Goal: Check status: Check status

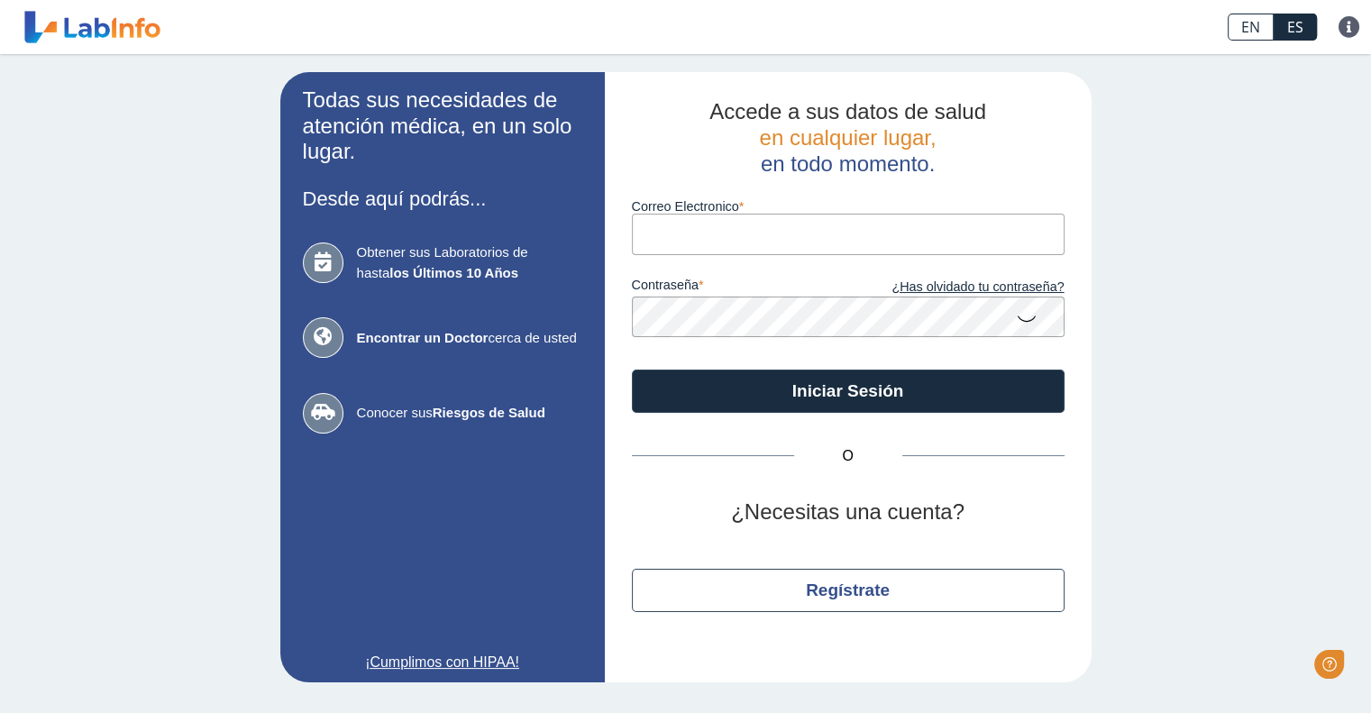
click at [725, 244] on input "Correo Electronico" at bounding box center [848, 234] width 433 height 41
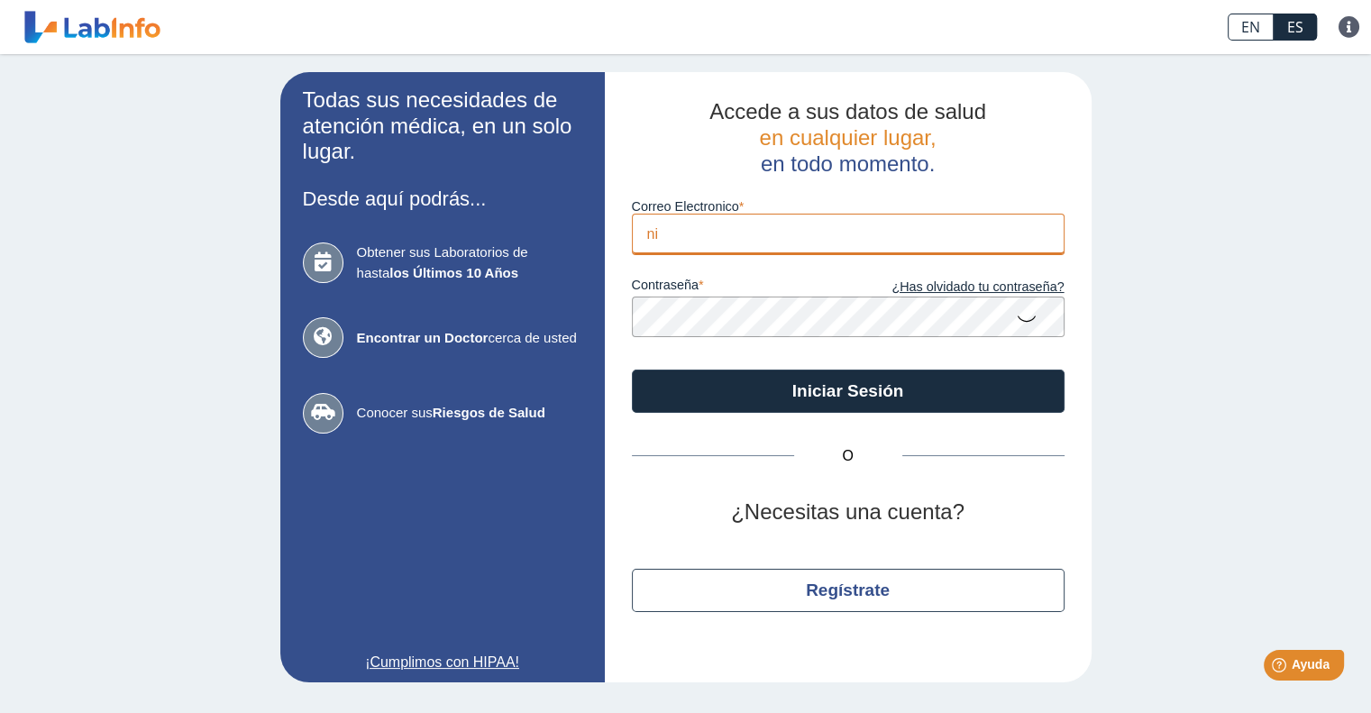
type input "[EMAIL_ADDRESS][DOMAIN_NAME]"
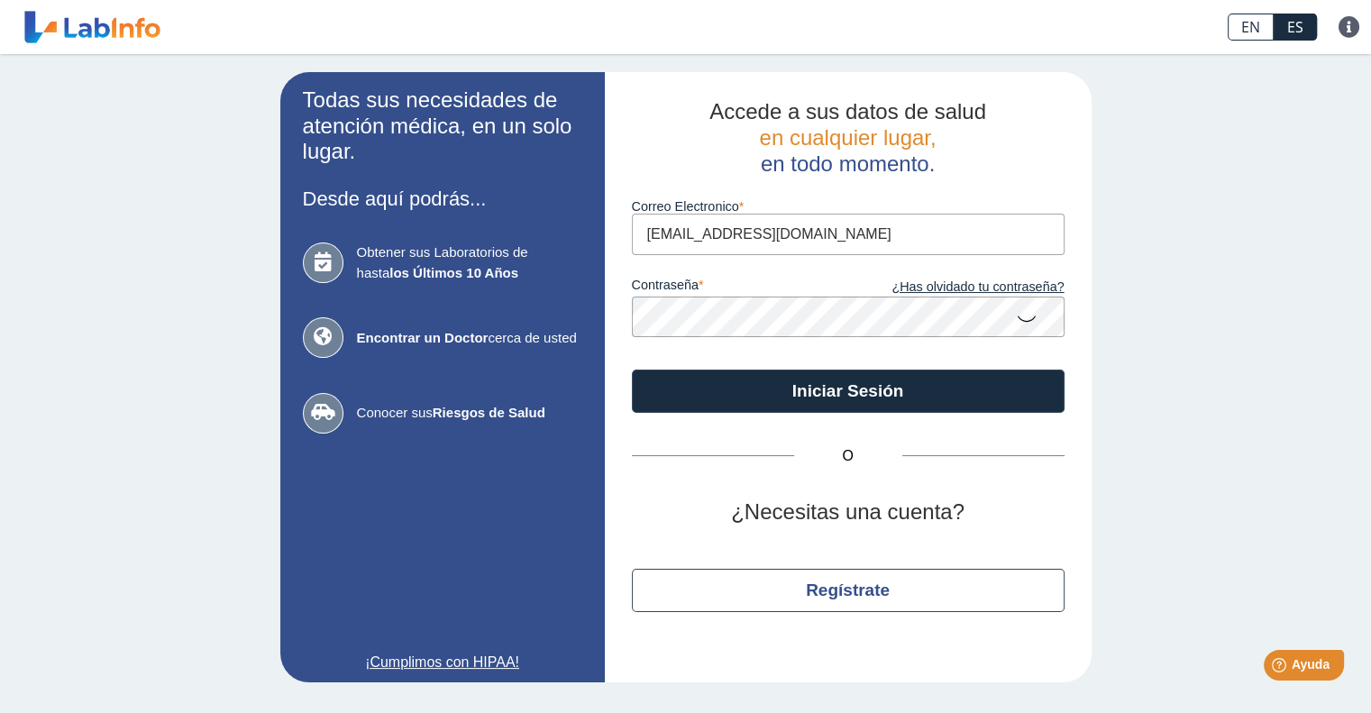
click at [632, 370] on button "Iniciar Sesión" at bounding box center [848, 391] width 433 height 43
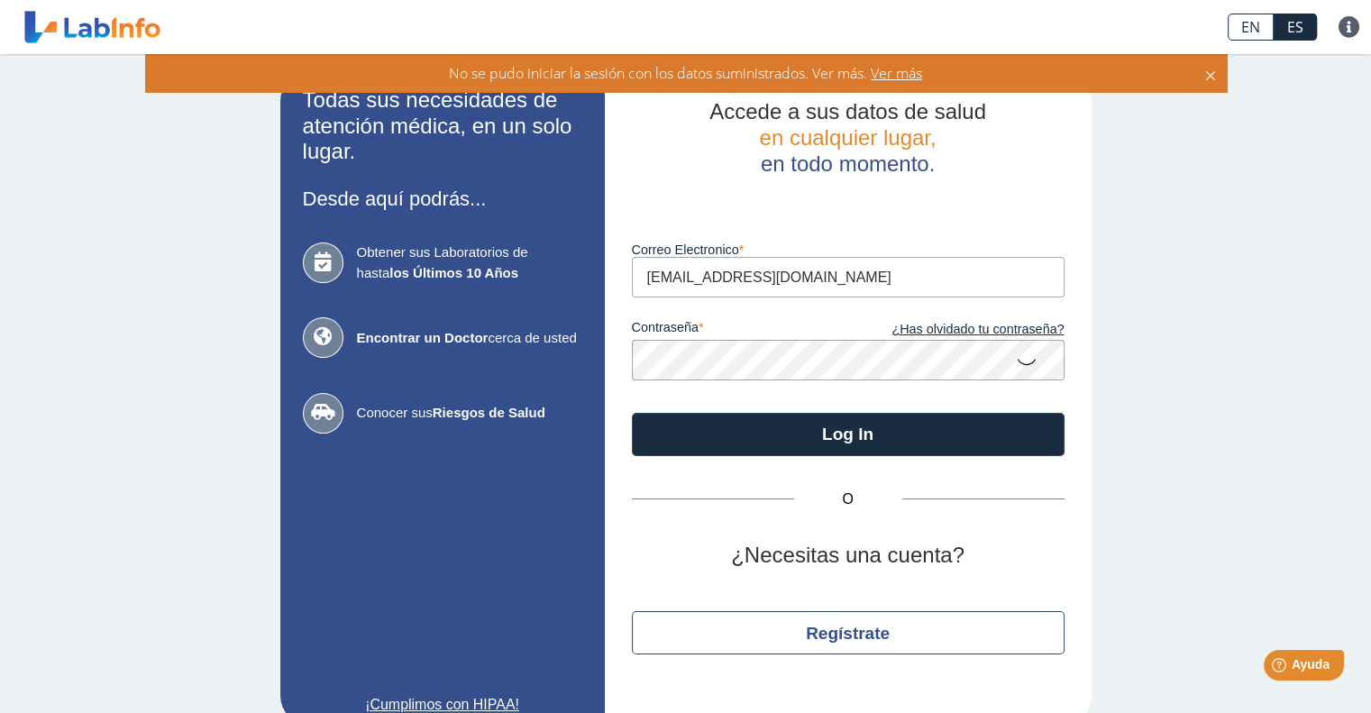
click at [532, 370] on app-login "Todas sus necesidades de atención médica, en un solo lugar. Desde aquí podrás..…" at bounding box center [685, 398] width 811 height 652
click at [632, 413] on button "Log In" at bounding box center [848, 434] width 433 height 43
click at [920, 69] on span "Ver más" at bounding box center [894, 73] width 55 height 20
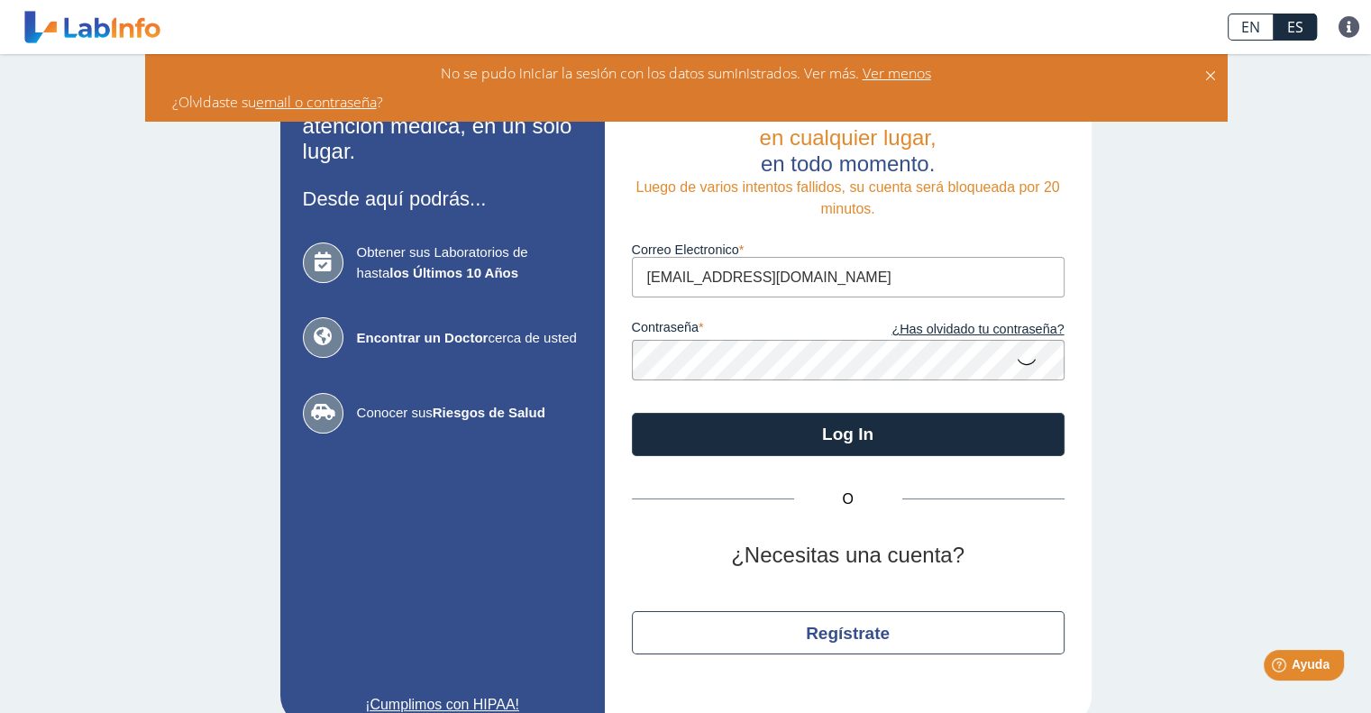
click at [544, 348] on app-login "Todas sus necesidades de atención médica, en un solo lugar. Desde aquí podrás..…" at bounding box center [685, 398] width 811 height 652
click at [632, 413] on button "Log In" at bounding box center [848, 434] width 433 height 43
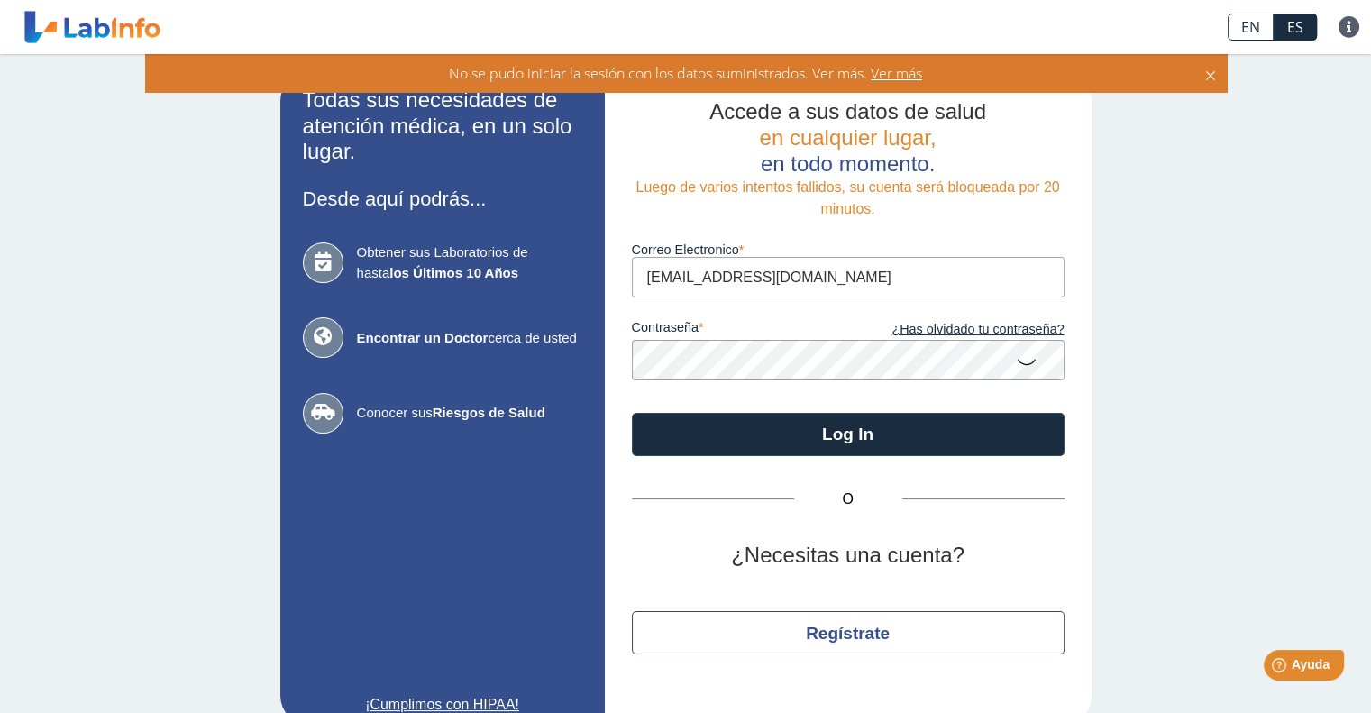
click at [560, 370] on app-login "Todas sus necesidades de atención médica, en un solo lugar. Desde aquí podrás..…" at bounding box center [685, 398] width 811 height 652
click at [632, 413] on button "Log In" at bounding box center [848, 434] width 433 height 43
click at [547, 376] on app-login "Todas sus necesidades de atención médica, en un solo lugar. Desde aquí podrás..…" at bounding box center [685, 398] width 811 height 652
click at [899, 78] on span "Ver más" at bounding box center [894, 73] width 55 height 20
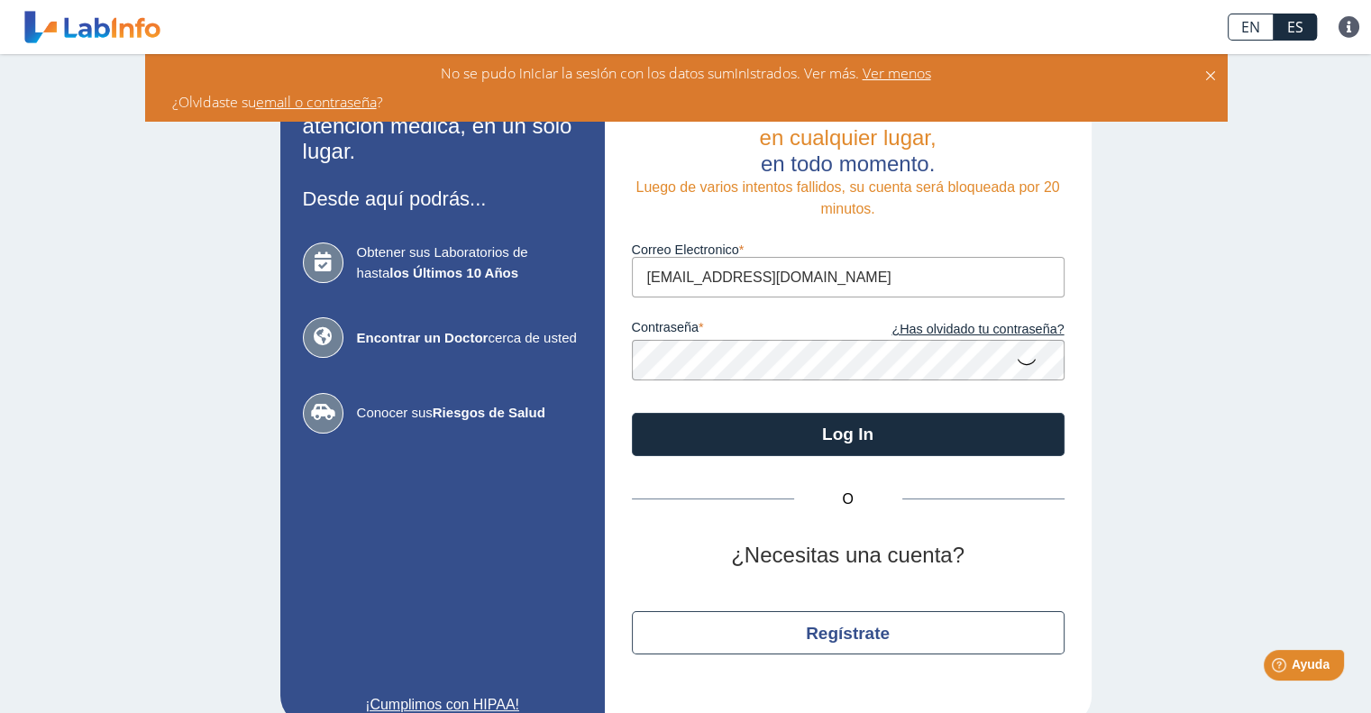
click at [605, 356] on div "Accede a sus datos de salud en cualquier lugar, en todo momento. Luego de vario…" at bounding box center [848, 398] width 487 height 652
click at [552, 366] on app-login "Todas sus necesidades de atención médica, en un solo lugar. Desde aquí podrás..…" at bounding box center [685, 398] width 811 height 652
click at [1027, 355] on icon at bounding box center [1027, 360] width 22 height 35
click at [689, 283] on input "[EMAIL_ADDRESS][DOMAIN_NAME]" at bounding box center [848, 277] width 433 height 41
click at [688, 456] on div "O ¿Necesitas una cuenta? Regístrate" at bounding box center [848, 577] width 433 height 242
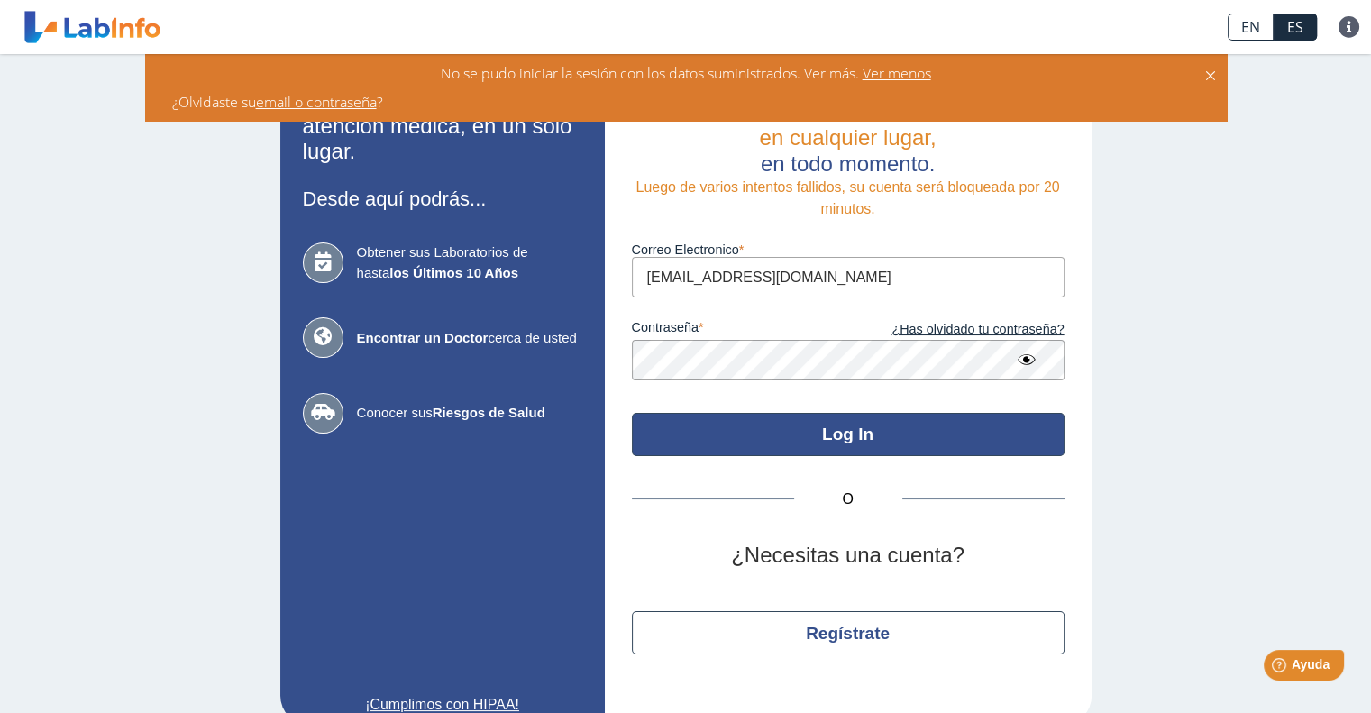
click at [689, 431] on button "Log In" at bounding box center [848, 434] width 433 height 43
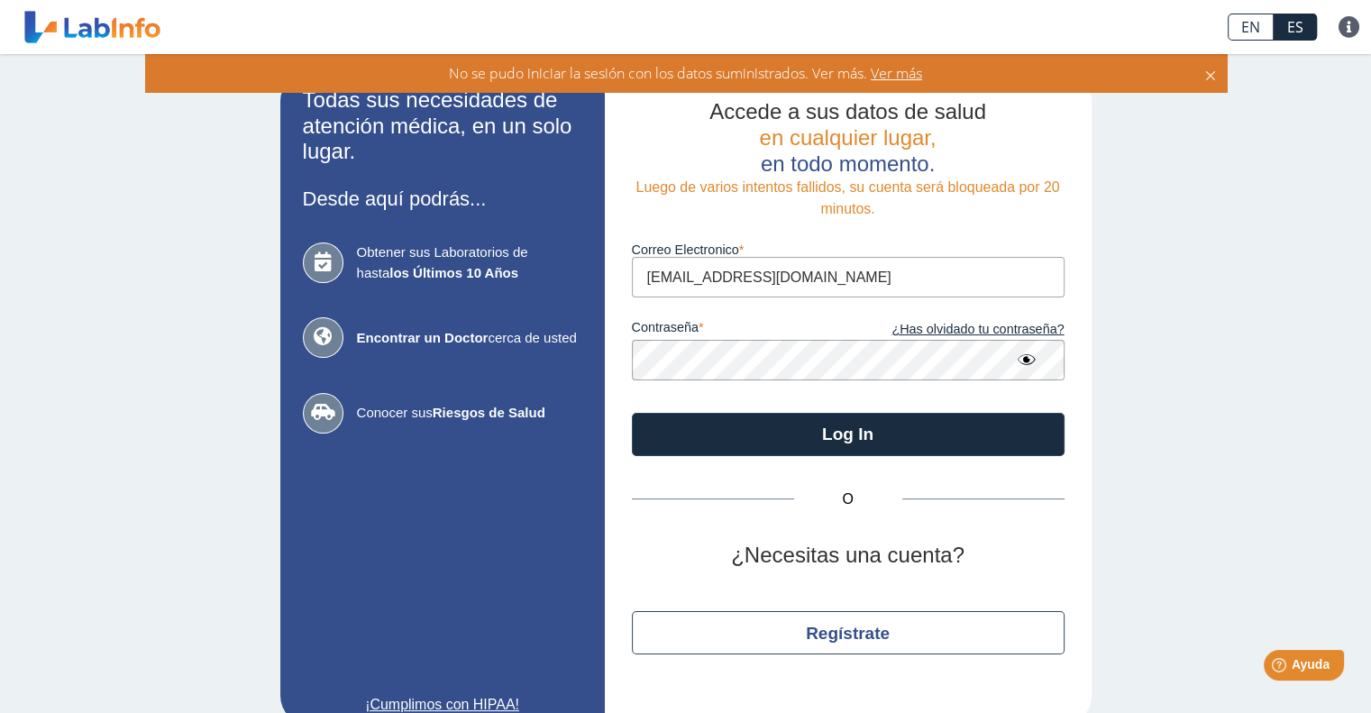
click at [886, 66] on span "Ver más" at bounding box center [894, 73] width 55 height 20
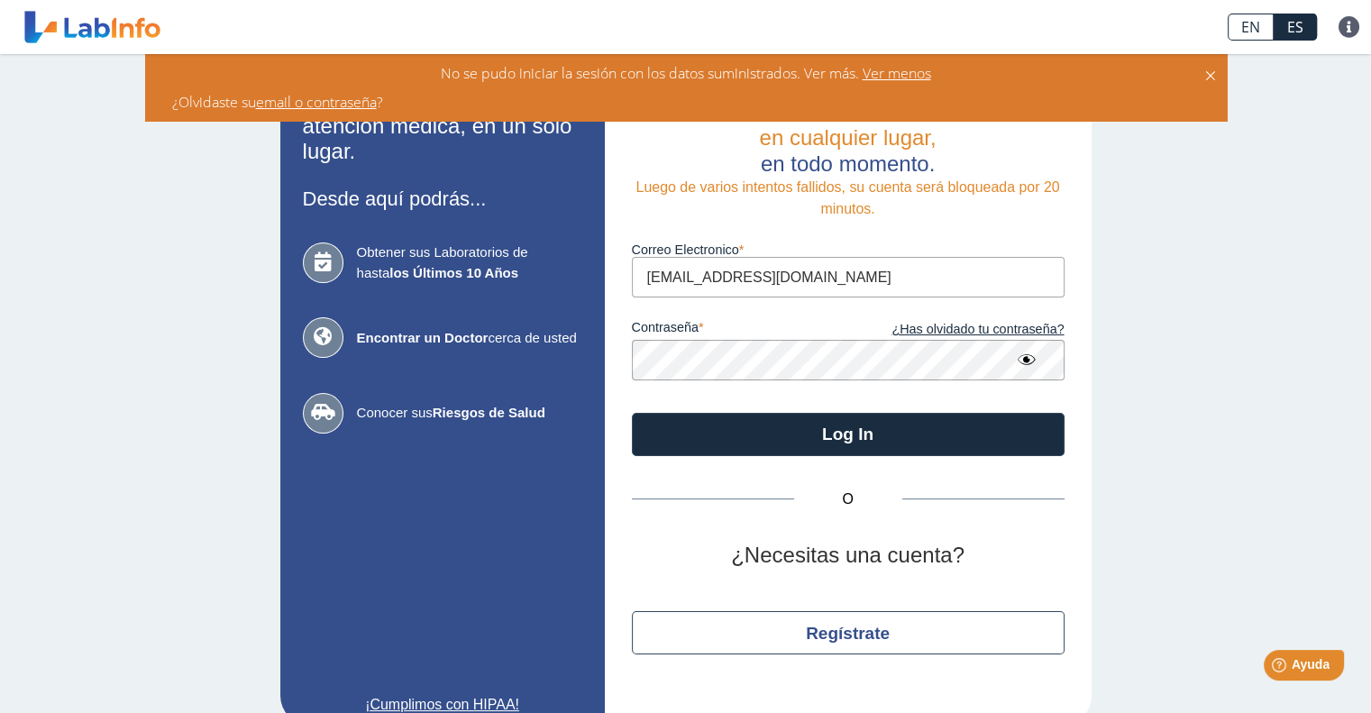
click at [352, 103] on link "email o contraseña" at bounding box center [316, 102] width 121 height 20
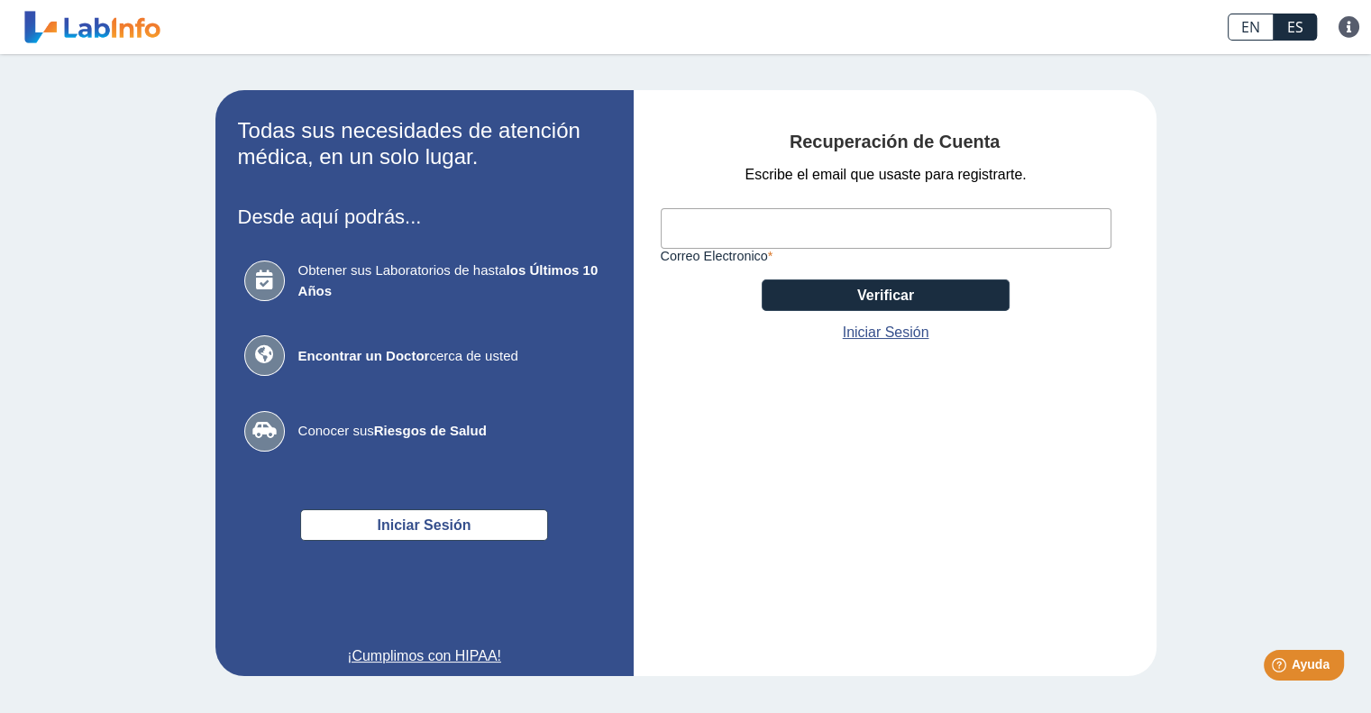
click at [737, 214] on input "Correo Electronico" at bounding box center [886, 228] width 451 height 41
type input "[EMAIL_ADDRESS][DOMAIN_NAME]"
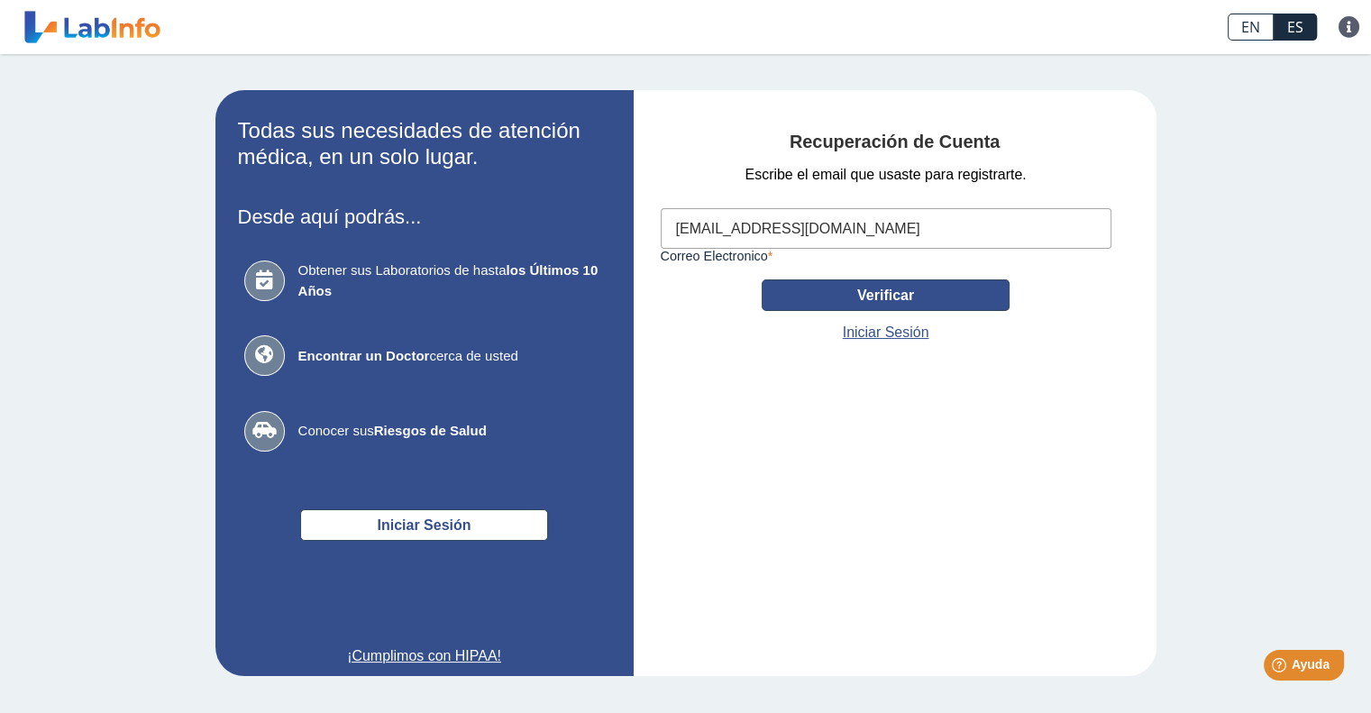
click at [822, 287] on button "Verificar" at bounding box center [886, 295] width 248 height 32
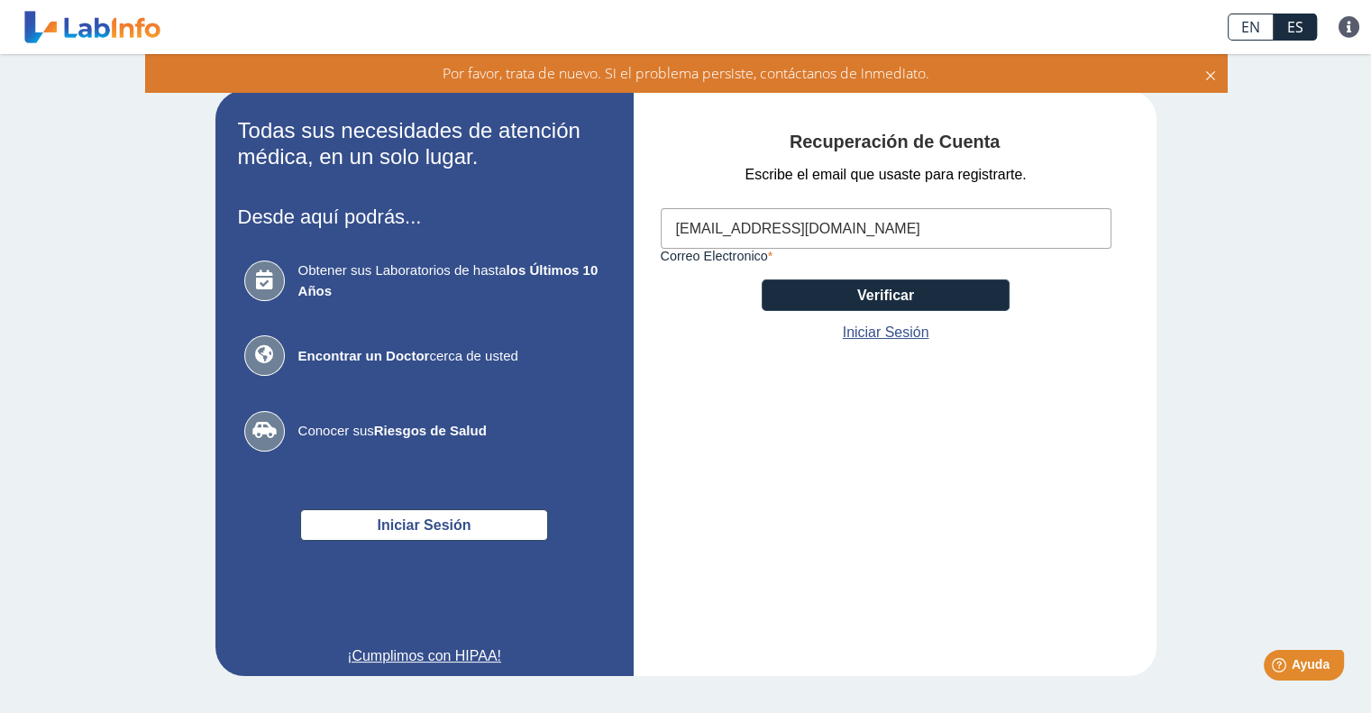
drag, startPoint x: 829, startPoint y: 232, endPoint x: 617, endPoint y: 242, distance: 212.1
click at [617, 242] on app-recovery "Todas sus necesidades de atención médica, en un solo lugar. Desde aquí podrás..…" at bounding box center [685, 383] width 1045 height 586
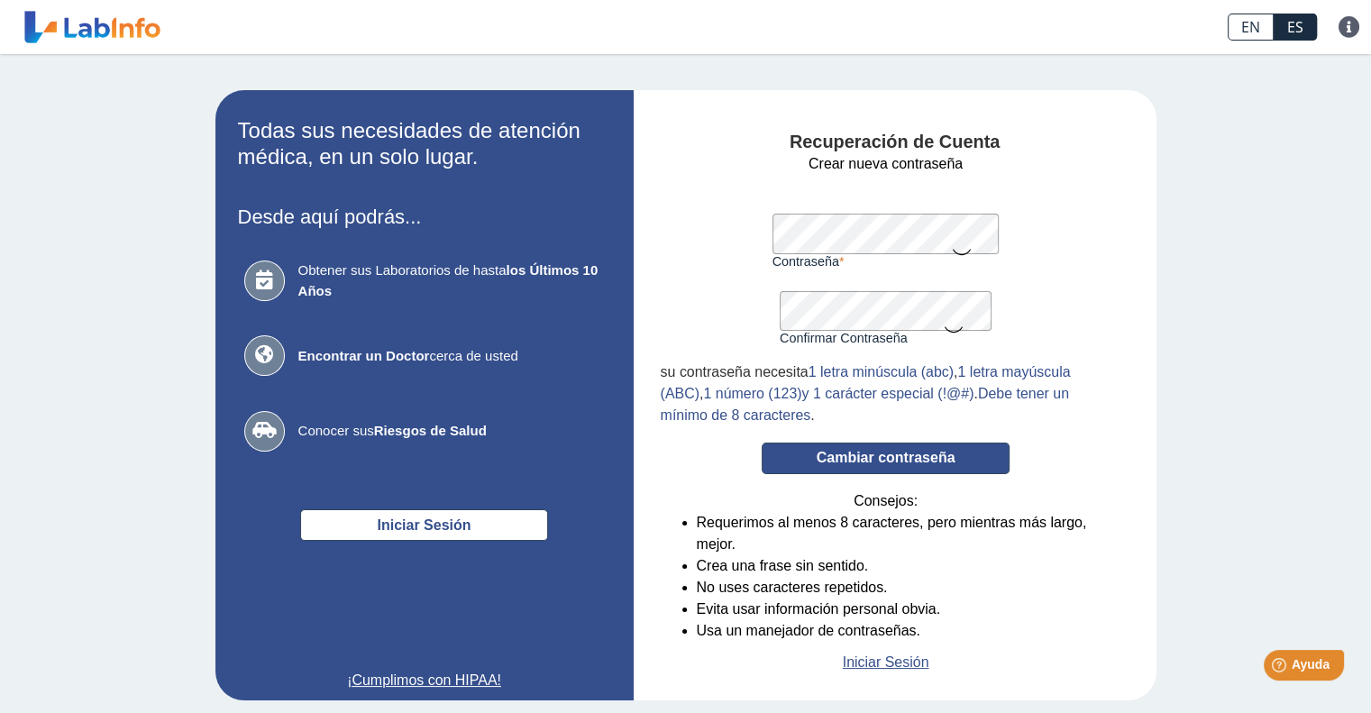
click at [847, 458] on button "Cambiar contraseña" at bounding box center [886, 459] width 248 height 32
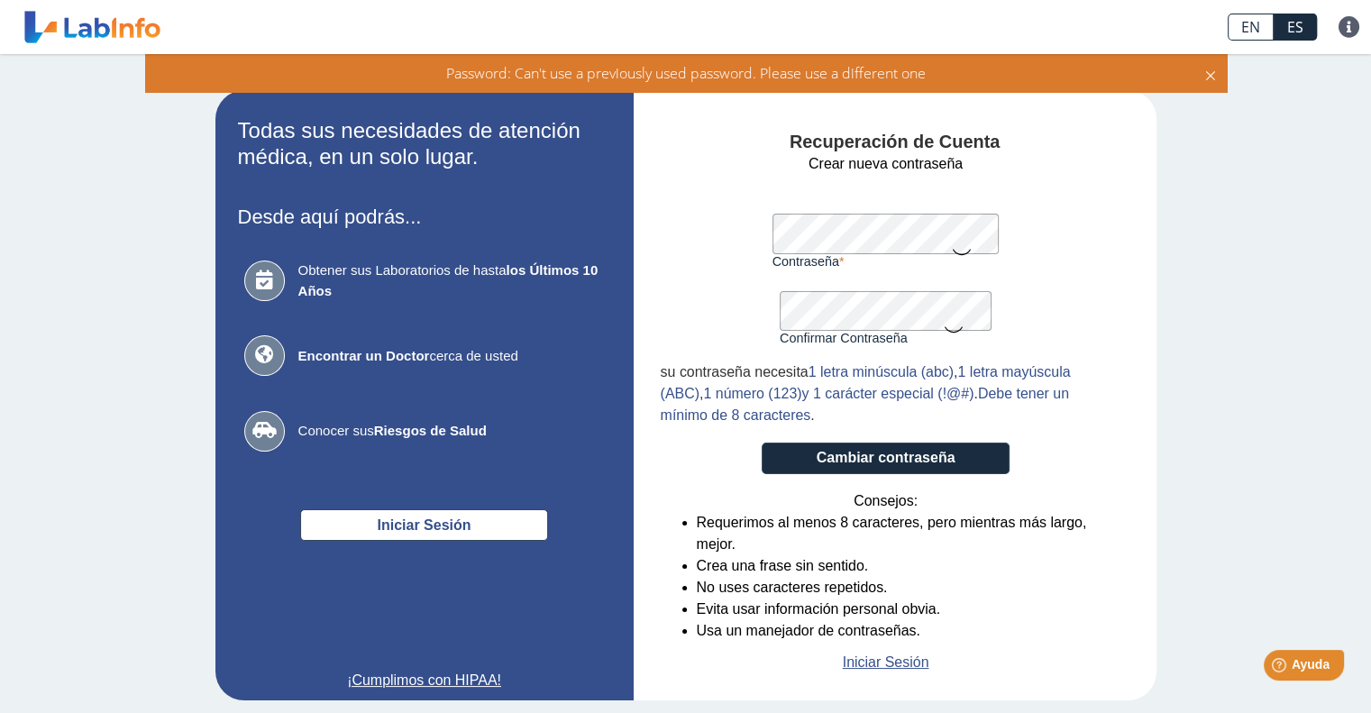
click at [742, 260] on form "Crear nueva contraseña Contraseña Una contraseña válida es requerida Confirmar …" at bounding box center [886, 413] width 451 height 520
click at [719, 307] on form "Crear nueva contraseña Contraseña Una contraseña válida es requerida Confirmar …" at bounding box center [886, 413] width 451 height 520
click at [762, 443] on button "Cambiar contraseña" at bounding box center [886, 459] width 248 height 32
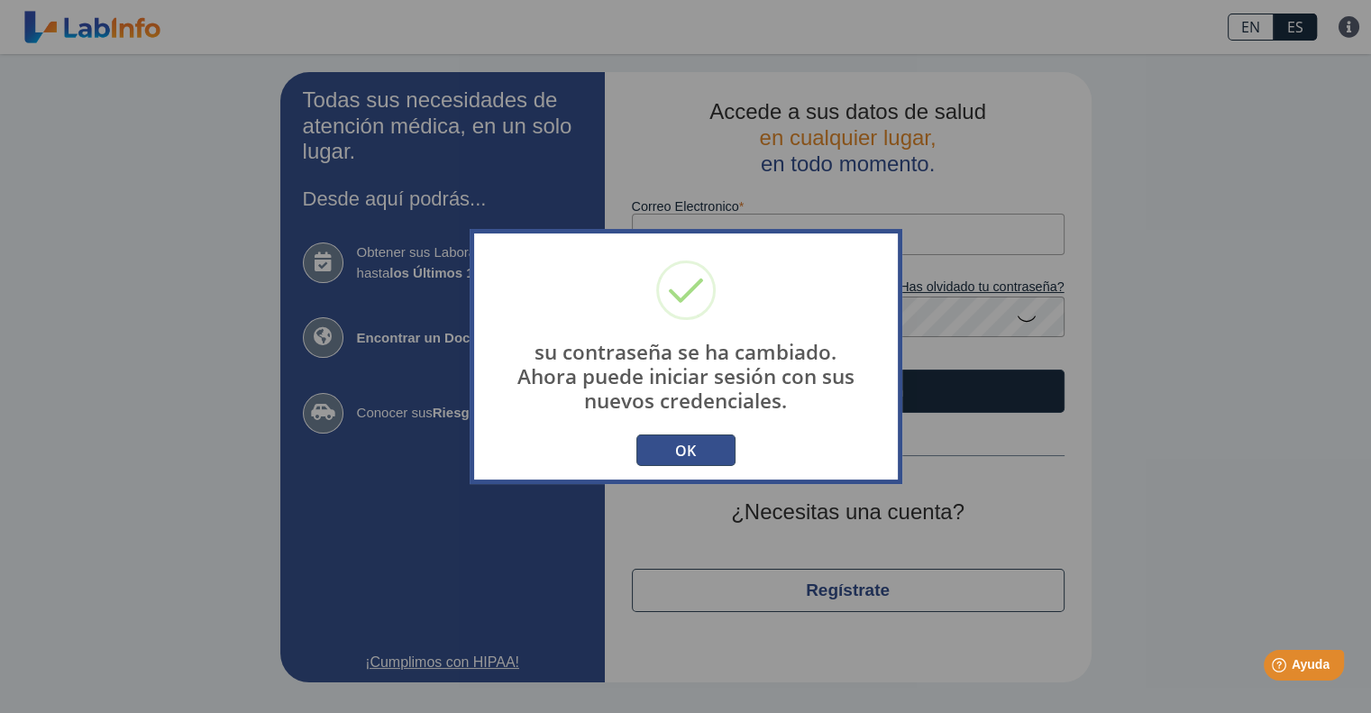
click at [691, 465] on button "OK" at bounding box center [685, 450] width 99 height 32
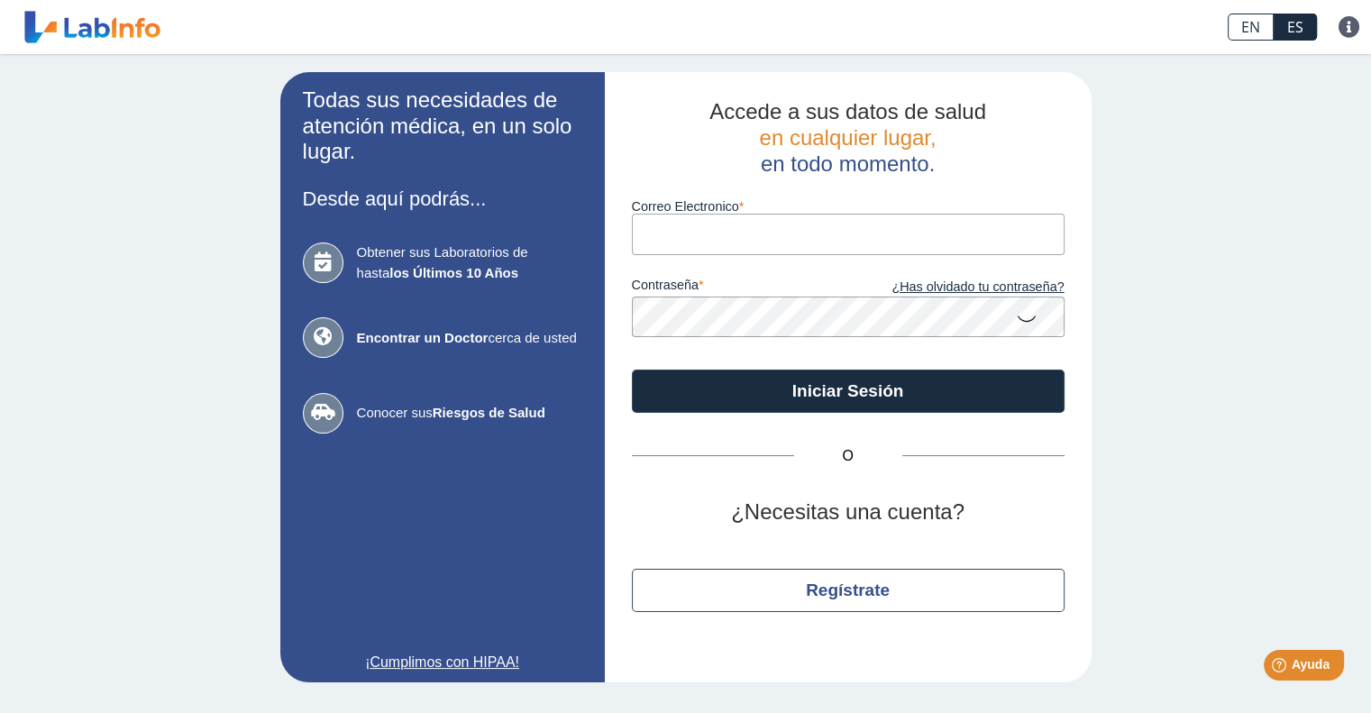
click at [685, 218] on input "Correo Electronico" at bounding box center [848, 234] width 433 height 41
type input "[EMAIL_ADDRESS][DOMAIN_NAME]"
click at [632, 370] on button "Iniciar Sesión" at bounding box center [848, 391] width 433 height 43
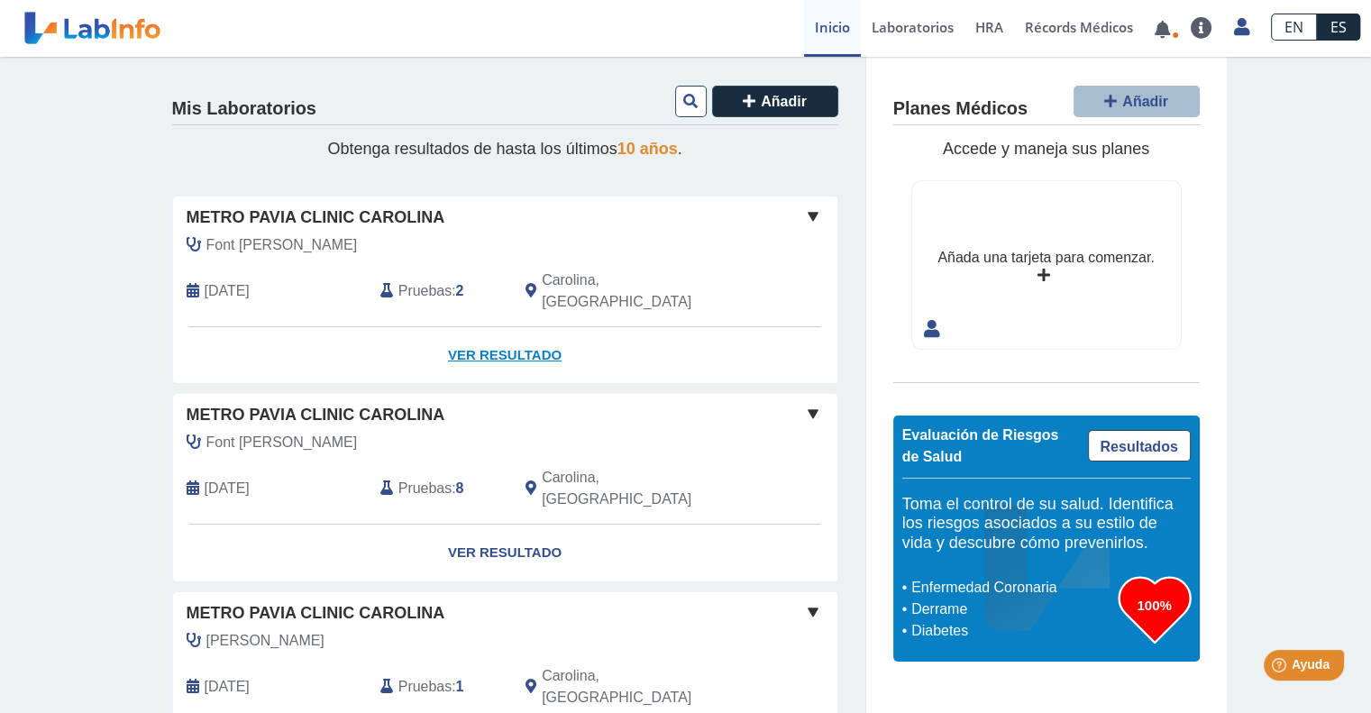
click at [483, 334] on link "Ver Resultado" at bounding box center [505, 355] width 664 height 57
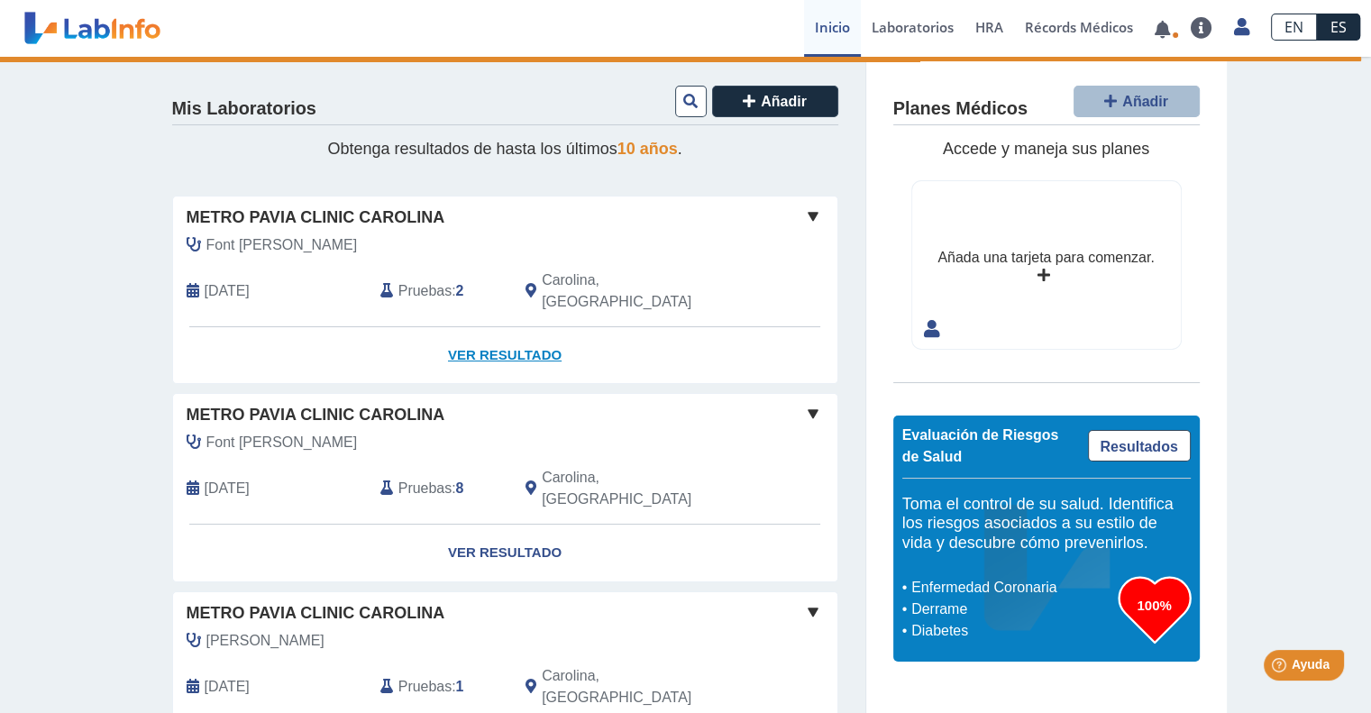
click at [525, 340] on link "Ver Resultado" at bounding box center [505, 355] width 664 height 57
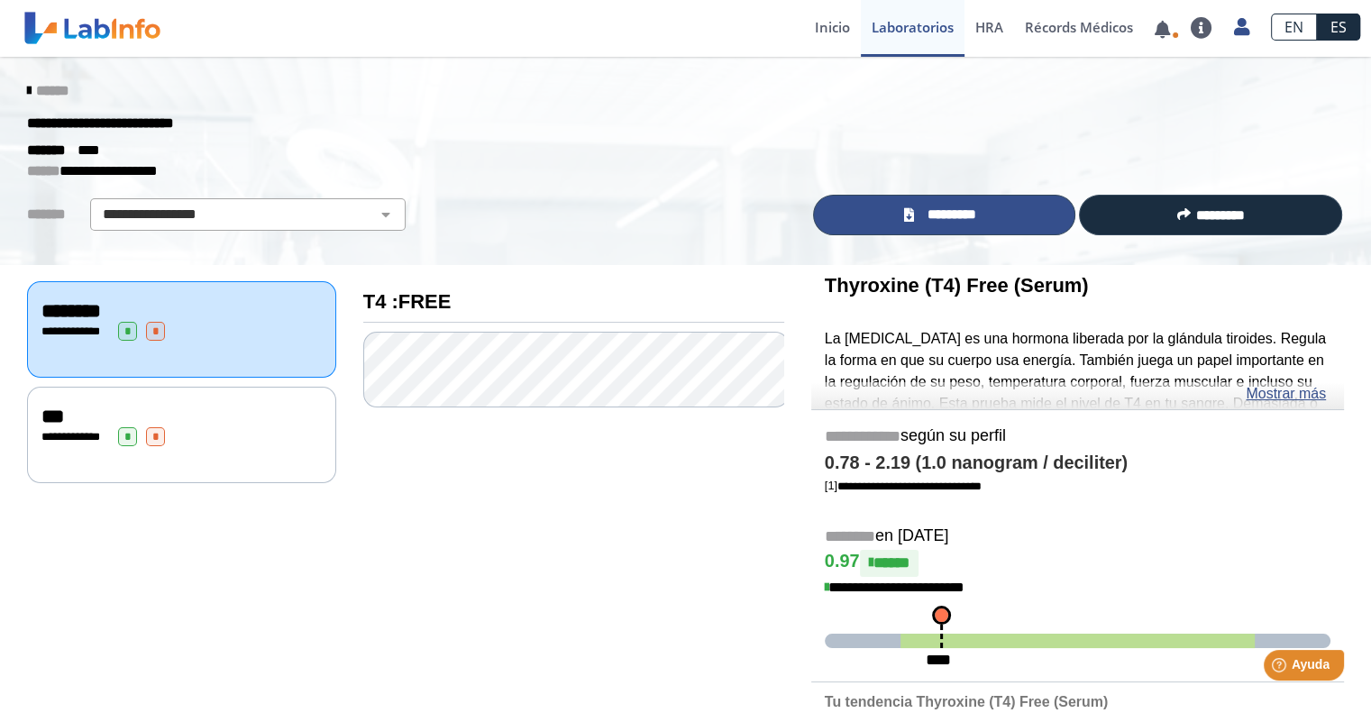
click at [896, 215] on link "*********" at bounding box center [944, 215] width 263 height 41
